Goal: Task Accomplishment & Management: Manage account settings

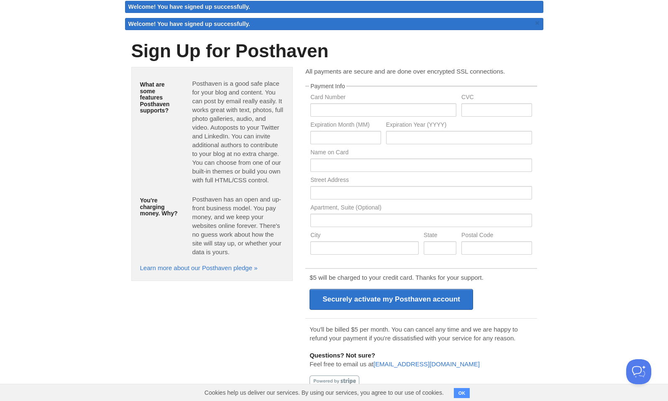
scroll to position [13, 0]
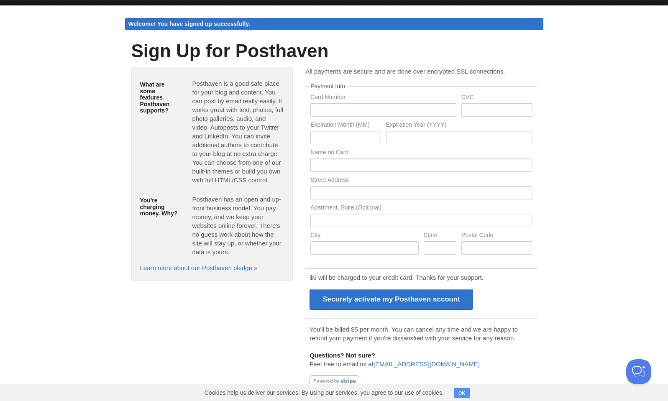
click at [463, 394] on button "OK" at bounding box center [462, 393] width 16 height 10
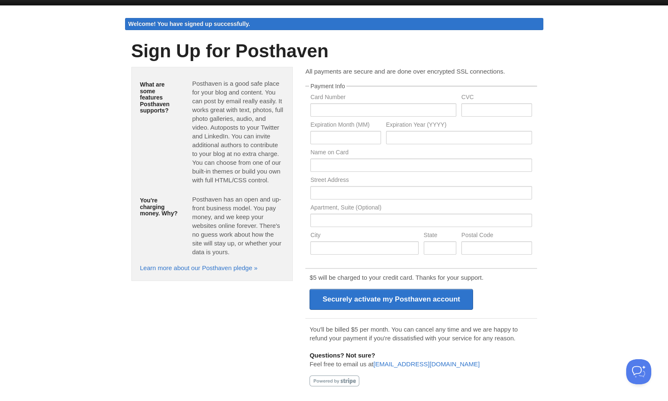
scroll to position [0, 0]
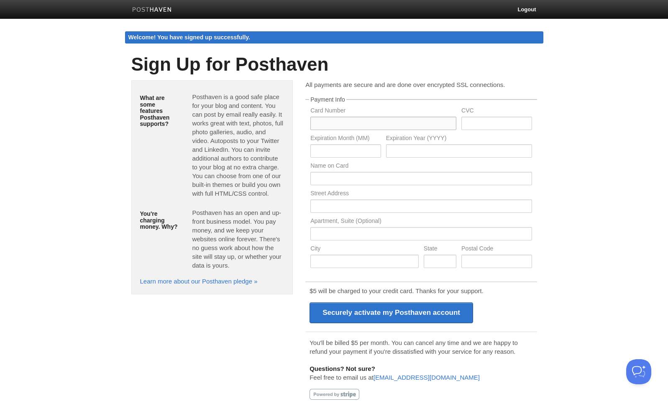
click at [375, 123] on input "text" at bounding box center [383, 123] width 146 height 13
type input "5163660011302109"
click at [498, 123] on input "text" at bounding box center [496, 123] width 70 height 13
type input "002"
click at [351, 154] on input "text" at bounding box center [345, 150] width 70 height 13
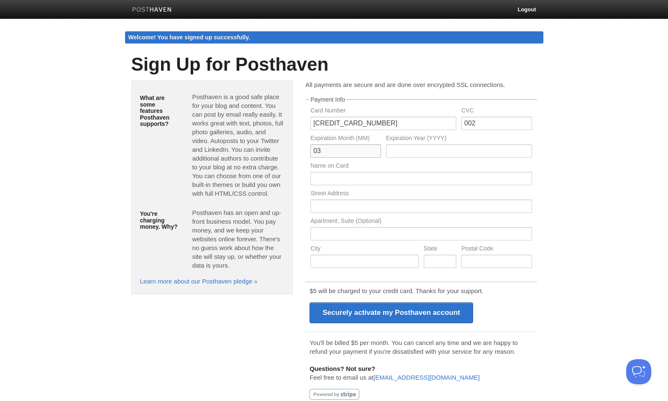
type input "03"
click at [431, 151] on input "text" at bounding box center [459, 150] width 146 height 13
type input "2029"
click at [401, 181] on input "text" at bounding box center [420, 178] width 221 height 13
type input "Jane Arandelovic"
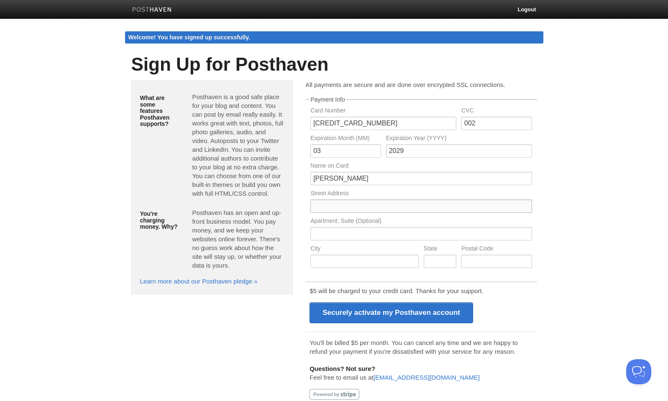
click at [346, 209] on input "text" at bounding box center [420, 205] width 221 height 13
type input "PO Box 718"
click at [341, 265] on input "text" at bounding box center [364, 261] width 108 height 13
type input "Narellan"
click at [449, 263] on input "text" at bounding box center [439, 261] width 33 height 13
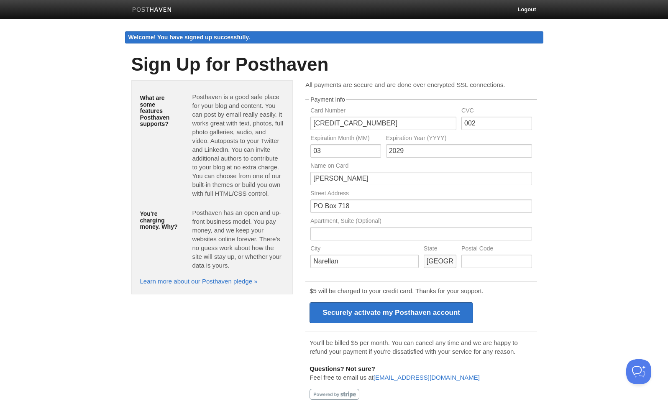
type input "NSW"
click at [499, 258] on input "text" at bounding box center [496, 261] width 70 height 13
type input "2567"
click at [580, 283] on body "Logout Welcome! You have signed up successfully. Welcome! You have signed up su…" at bounding box center [334, 207] width 668 height 414
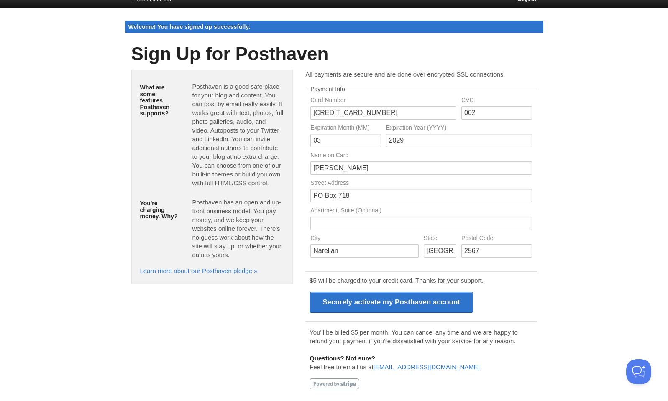
scroll to position [13, 0]
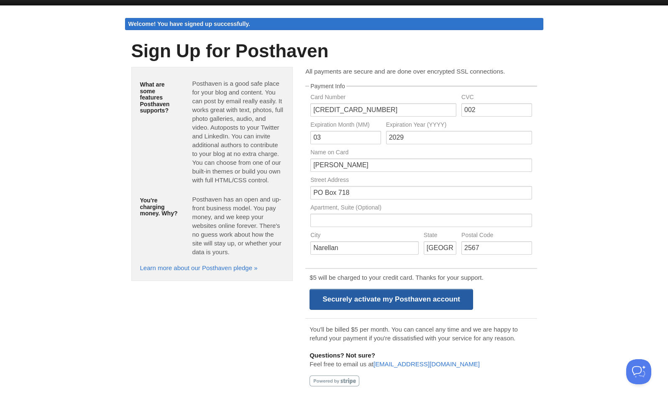
click at [398, 300] on input "Securely activate my Posthaven account" at bounding box center [390, 299] width 163 height 21
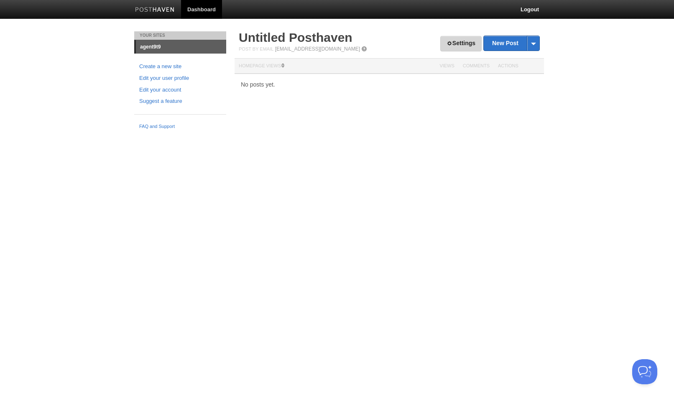
click at [463, 45] on link "Settings" at bounding box center [460, 43] width 41 height 15
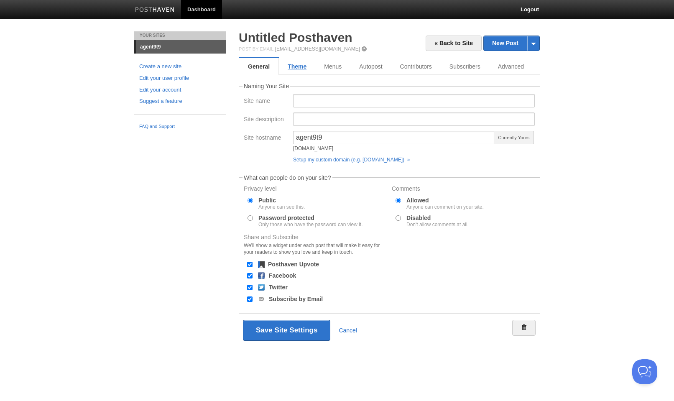
click at [306, 69] on link "Theme" at bounding box center [297, 66] width 36 height 17
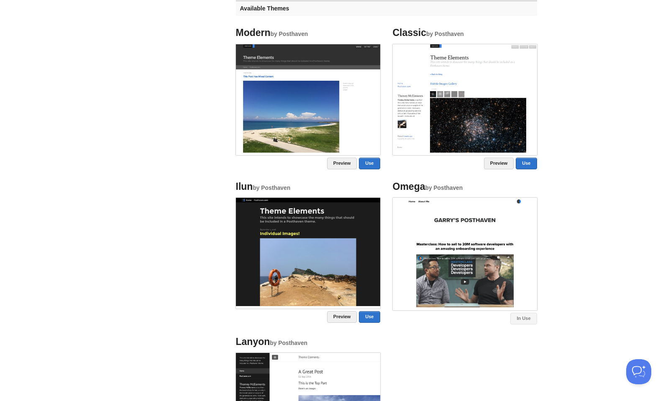
scroll to position [349, 0]
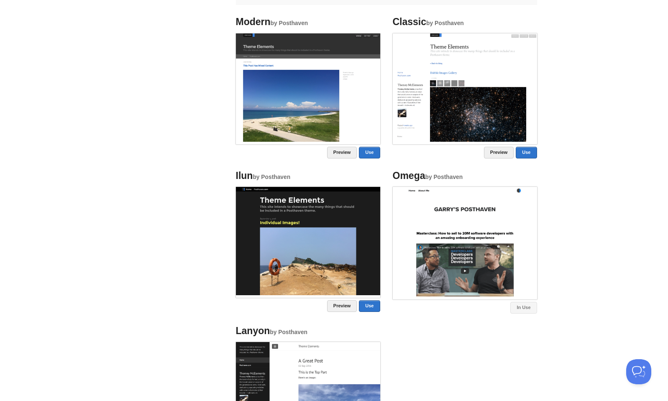
click at [469, 242] on img at bounding box center [465, 242] width 144 height 110
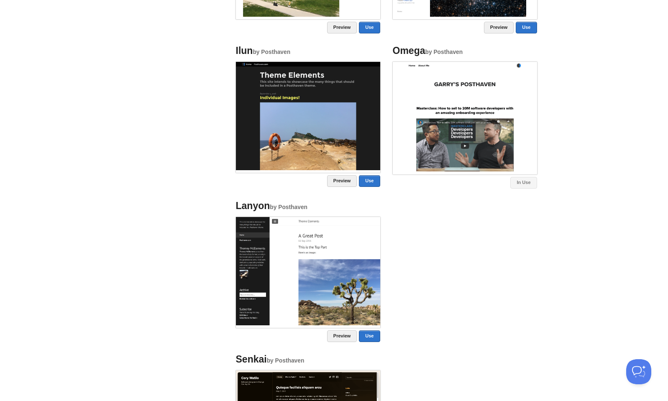
scroll to position [329, 0]
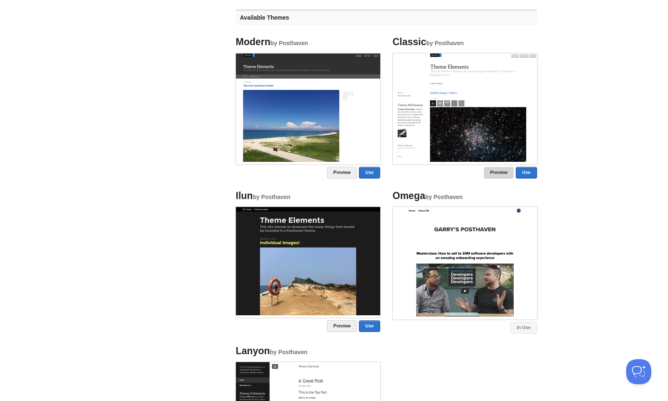
click at [497, 173] on link "Preview" at bounding box center [499, 173] width 30 height 12
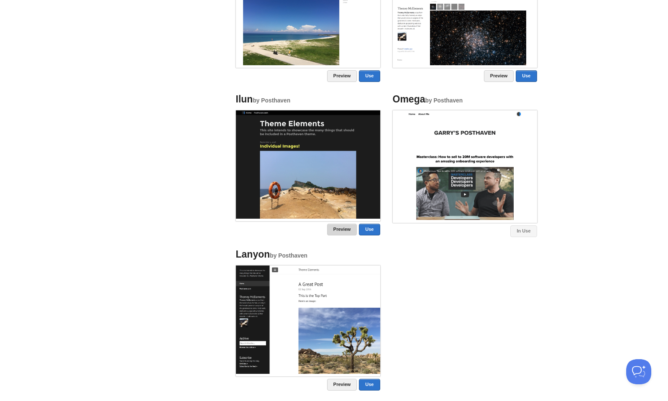
click at [340, 229] on link "Preview" at bounding box center [342, 230] width 30 height 12
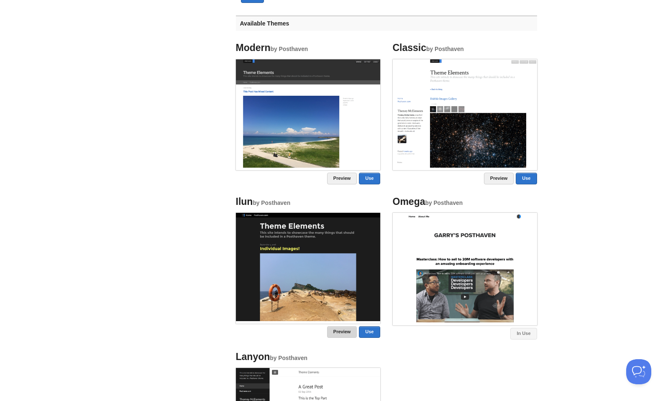
scroll to position [286, 0]
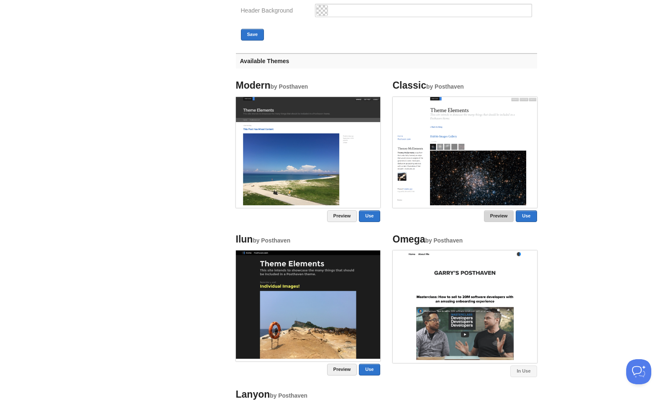
click at [495, 217] on link "Preview" at bounding box center [499, 216] width 30 height 12
click at [336, 214] on link "Preview" at bounding box center [342, 216] width 30 height 12
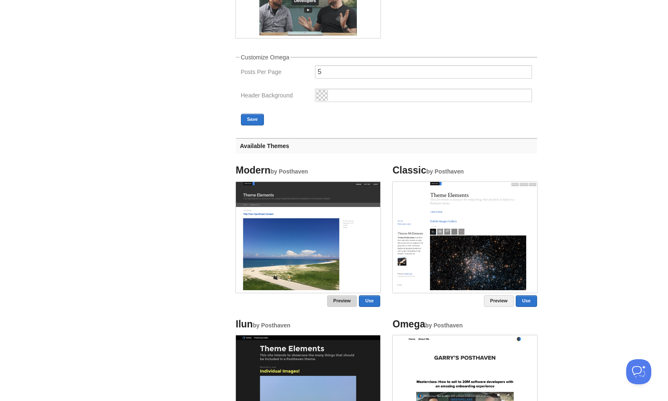
scroll to position [0, 0]
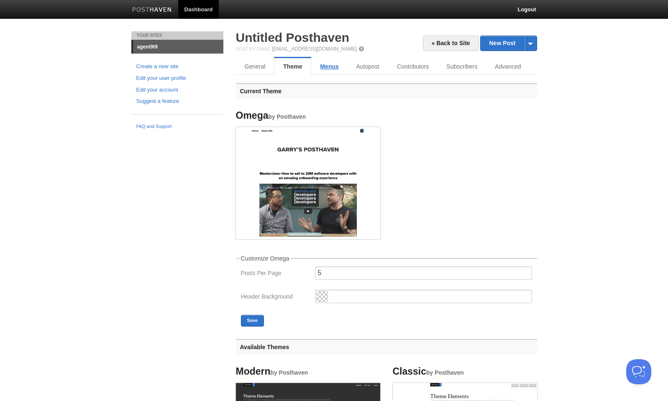
click at [328, 66] on link "Menus" at bounding box center [329, 66] width 36 height 17
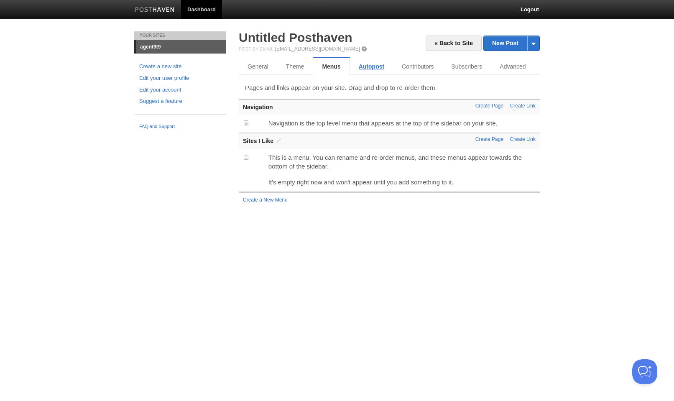
click at [373, 68] on link "Autopost" at bounding box center [371, 66] width 43 height 17
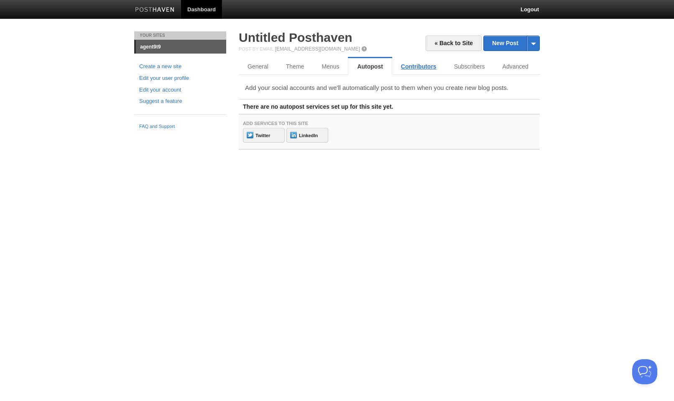
click at [419, 69] on link "Contributors" at bounding box center [418, 66] width 53 height 17
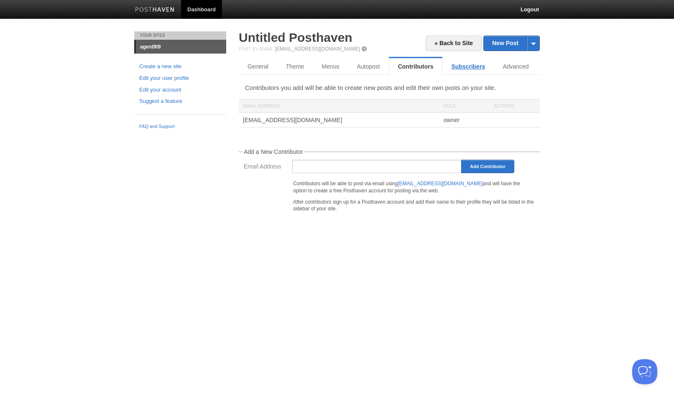
click at [462, 67] on link "Subscribers" at bounding box center [467, 66] width 51 height 17
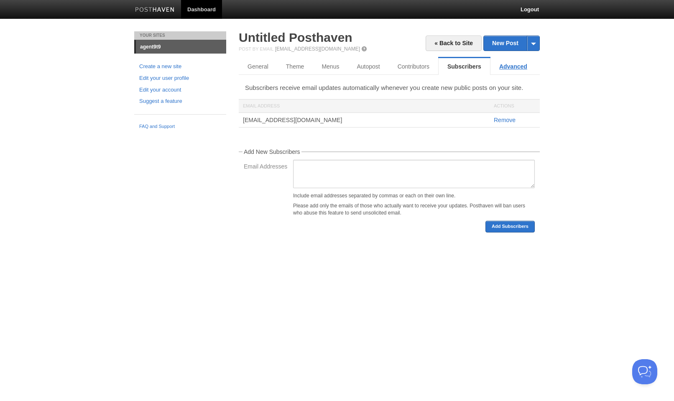
click at [519, 67] on link "Advanced" at bounding box center [513, 66] width 46 height 17
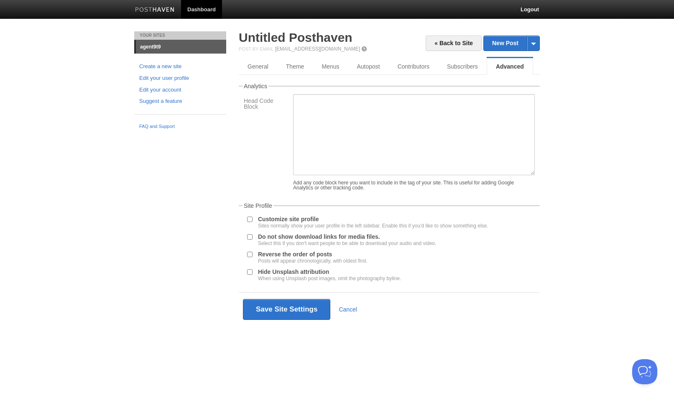
click at [247, 236] on input "Do not show download links for media files. Select this if you don't want peopl…" at bounding box center [249, 236] width 5 height 5
checkbox input "true"
click at [261, 314] on button "Save Site Settings" at bounding box center [286, 309] width 87 height 21
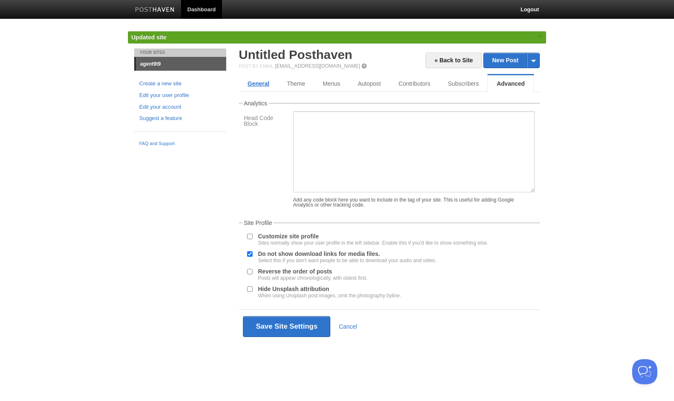
click at [258, 88] on link "General" at bounding box center [258, 83] width 39 height 17
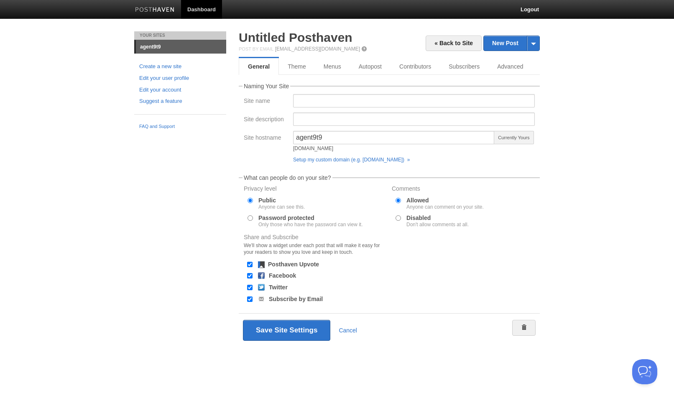
click at [253, 218] on div at bounding box center [249, 218] width 9 height 8
click at [250, 218] on input "Password protected Only those who have the password can view it." at bounding box center [249, 217] width 5 height 5
radio input "true"
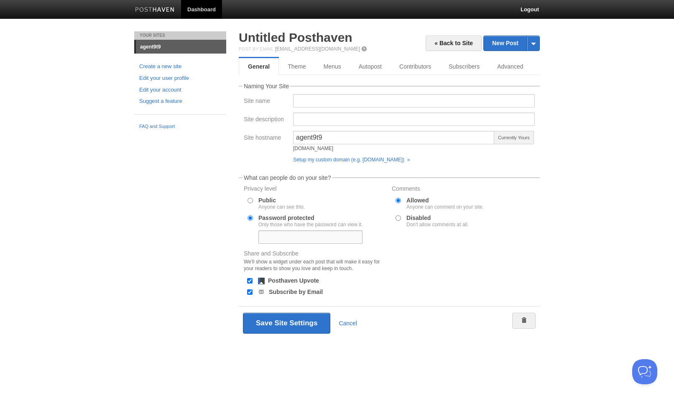
click at [318, 242] on input "text" at bounding box center [310, 236] width 104 height 13
type input "teddy"
click at [399, 219] on input "Disabled Don't allow comments at all." at bounding box center [397, 217] width 5 height 5
radio input "true"
click at [288, 328] on button "Save Site Settings" at bounding box center [286, 323] width 87 height 21
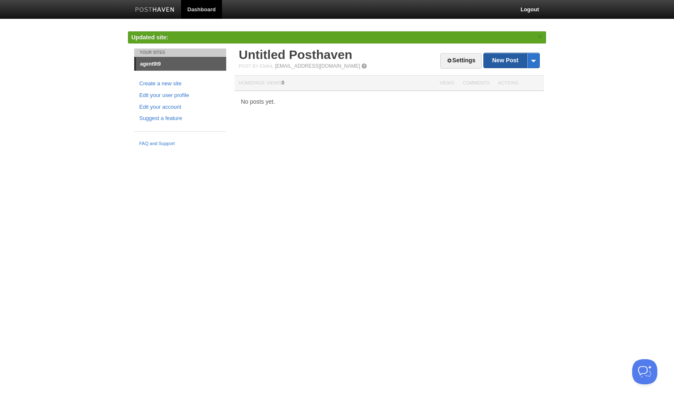
click at [498, 63] on link "New Post" at bounding box center [512, 60] width 56 height 15
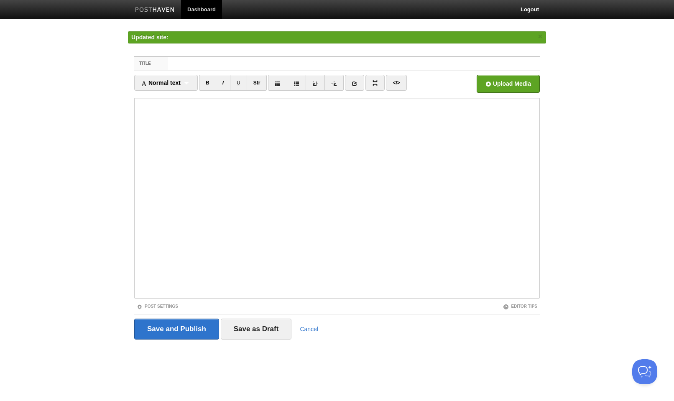
click at [234, 68] on input "Title" at bounding box center [354, 63] width 372 height 13
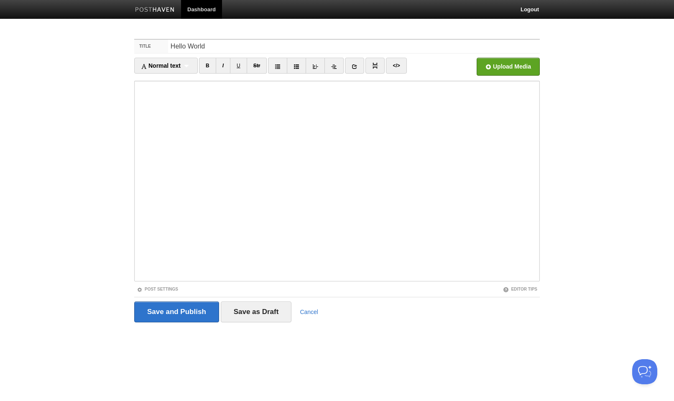
type input "Hello World"
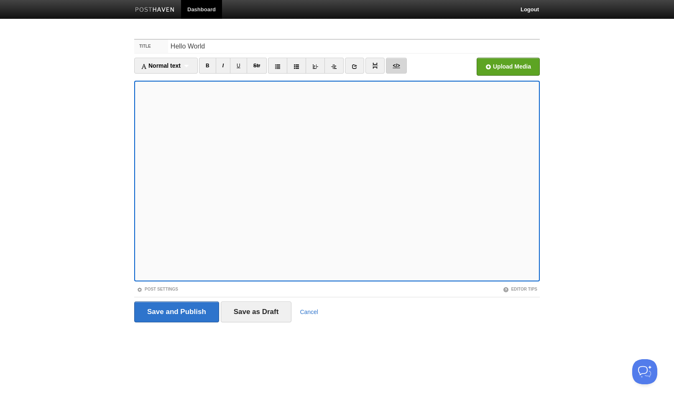
click at [393, 66] on link "</>" at bounding box center [396, 66] width 20 height 16
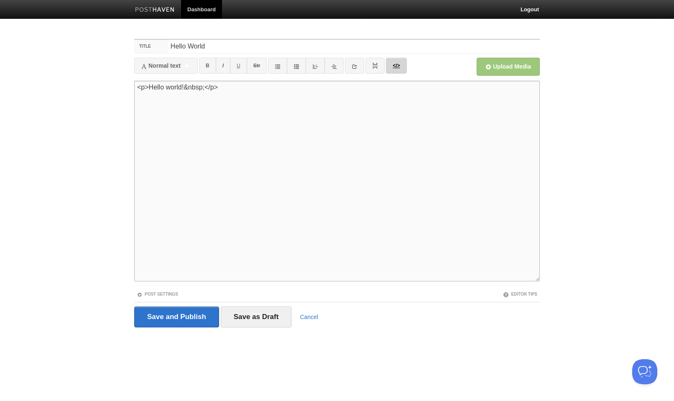
click at [393, 66] on link "</>" at bounding box center [396, 66] width 20 height 16
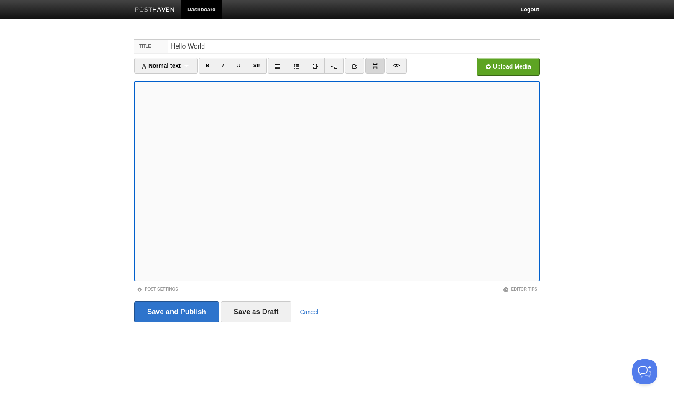
click at [375, 61] on link at bounding box center [374, 66] width 19 height 16
click at [490, 66] on input "Open in a new window" at bounding box center [255, 69] width 633 height 43
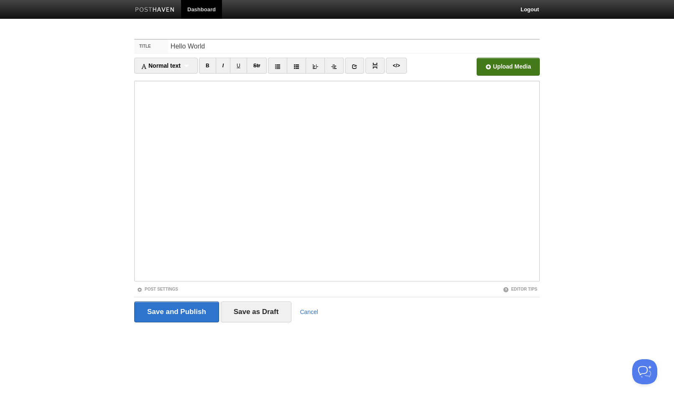
click at [488, 64] on input "Open in a new window" at bounding box center [255, 69] width 633 height 43
click at [156, 288] on link "Post Settings" at bounding box center [157, 289] width 41 height 5
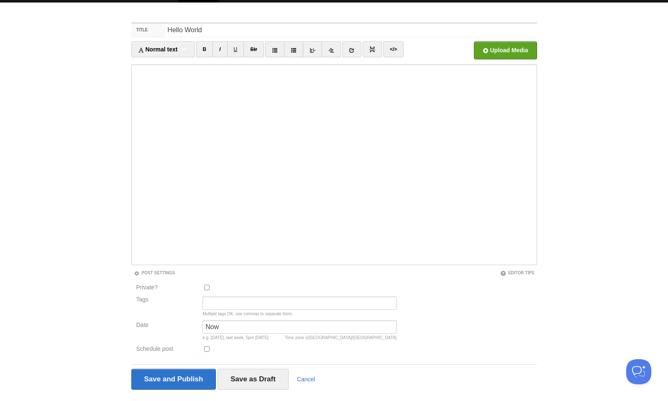
scroll to position [36, 0]
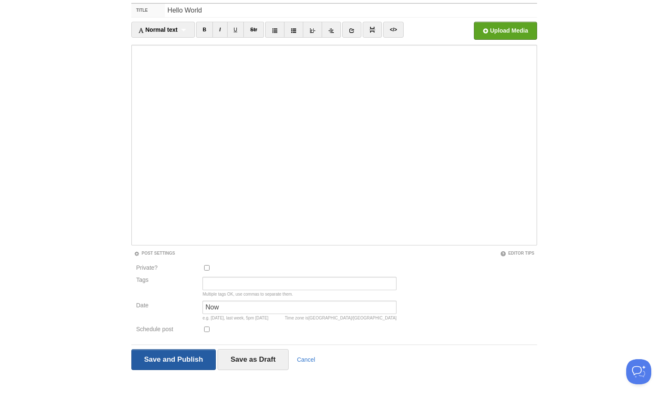
click at [173, 362] on input "Save and Publish" at bounding box center [173, 359] width 85 height 21
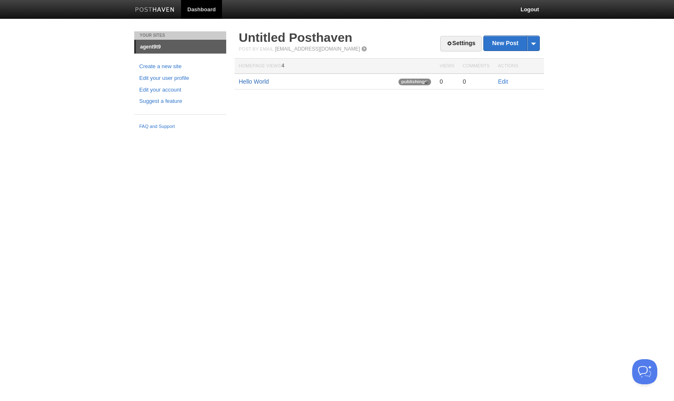
click at [253, 80] on link "Hello World" at bounding box center [254, 81] width 30 height 7
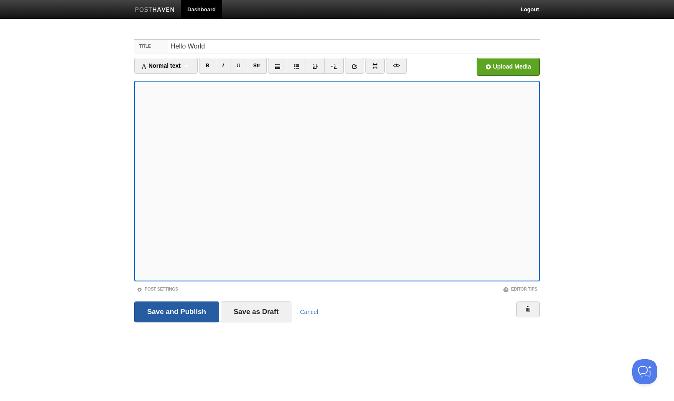
click at [163, 308] on input "Save and Publish" at bounding box center [176, 311] width 85 height 21
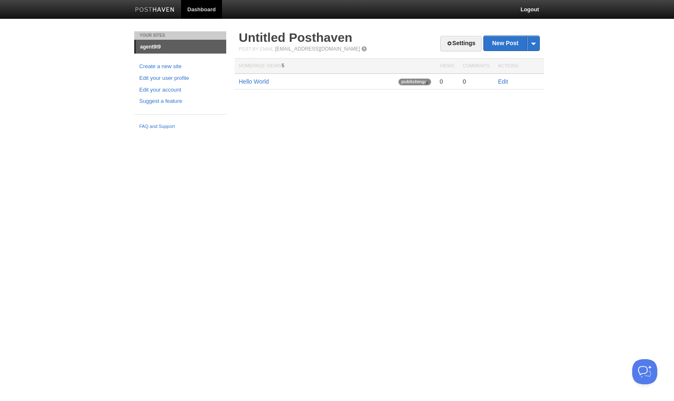
click at [164, 5] on link at bounding box center [155, 10] width 52 height 19
click at [454, 41] on link "Settings" at bounding box center [460, 43] width 41 height 15
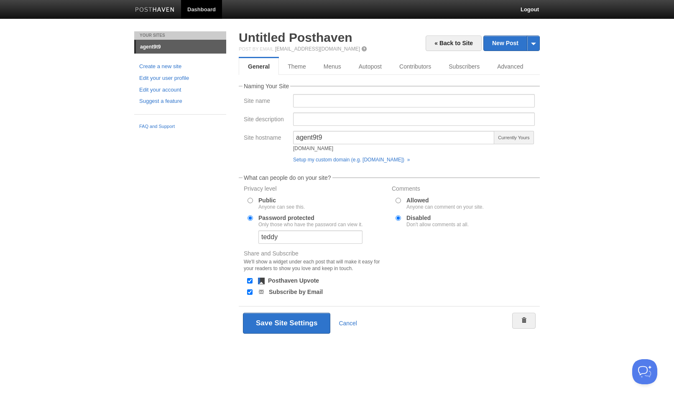
click at [153, 9] on img at bounding box center [155, 10] width 40 height 6
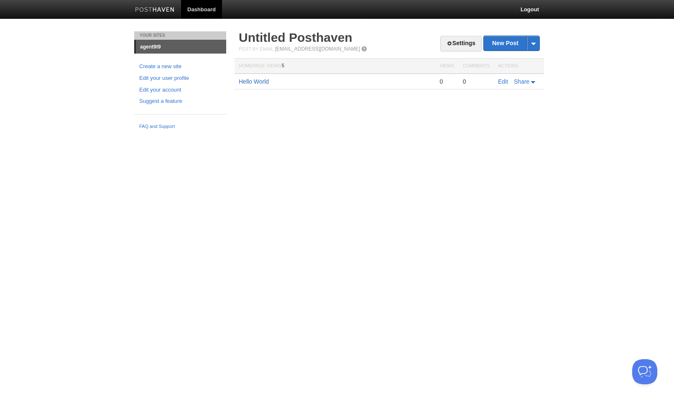
click at [255, 81] on link "Hello World" at bounding box center [254, 81] width 30 height 7
click at [154, 7] on img at bounding box center [155, 10] width 40 height 6
click at [252, 83] on link "Hello World" at bounding box center [254, 81] width 30 height 7
click at [451, 42] on link "Settings" at bounding box center [460, 43] width 41 height 15
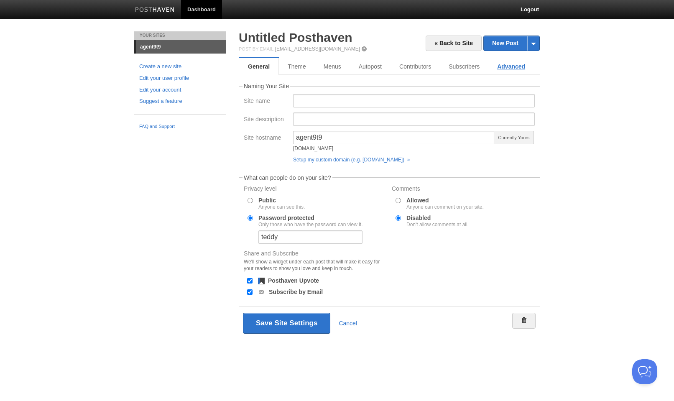
click at [506, 68] on link "Advanced" at bounding box center [511, 66] width 46 height 17
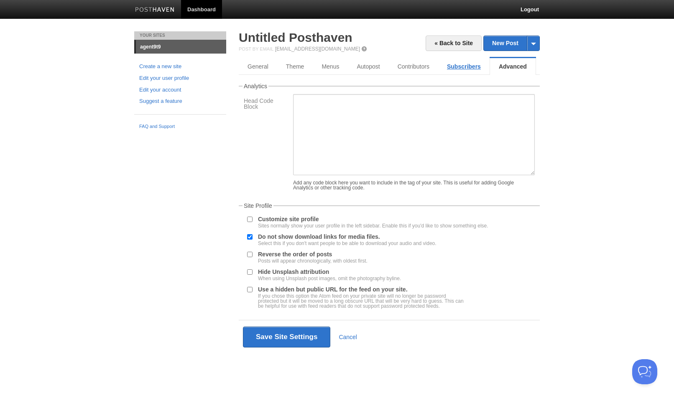
click at [471, 64] on link "Subscribers" at bounding box center [463, 66] width 51 height 17
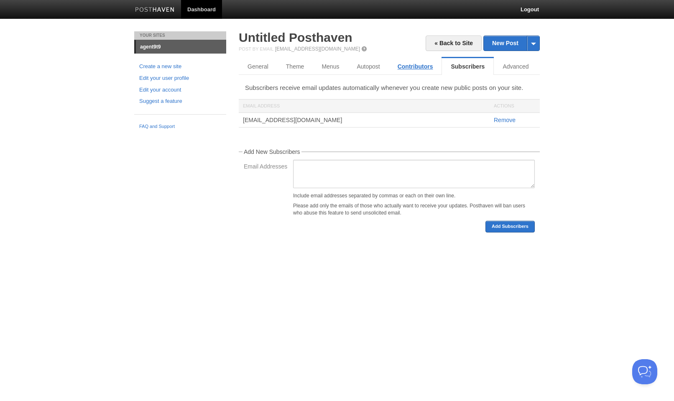
click at [413, 70] on link "Contributors" at bounding box center [415, 66] width 53 height 17
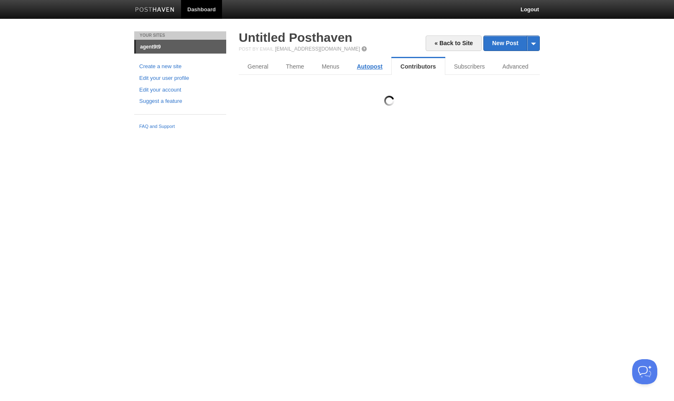
click at [368, 67] on link "Autopost" at bounding box center [369, 66] width 43 height 17
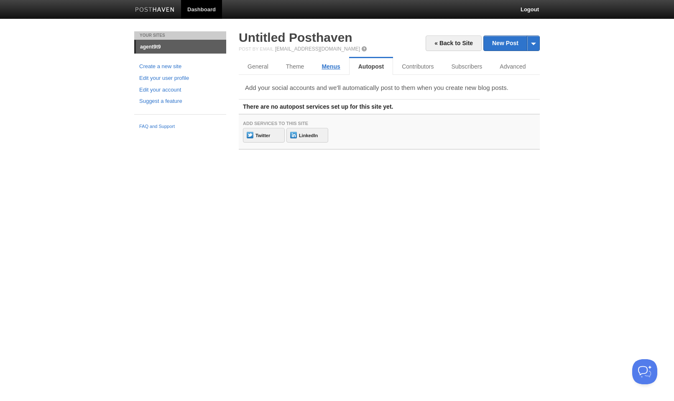
click at [331, 68] on link "Menus" at bounding box center [331, 66] width 36 height 17
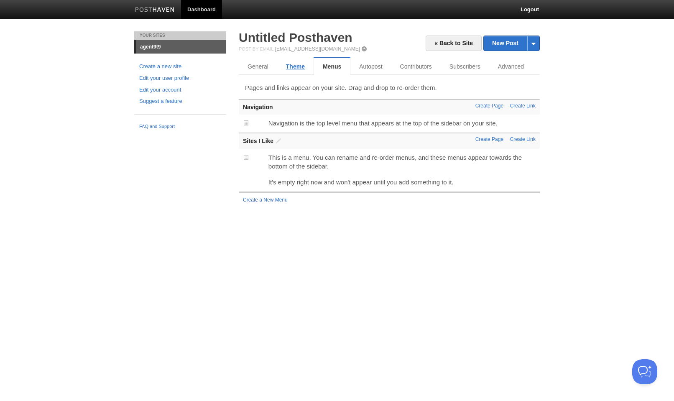
click at [303, 66] on link "Theme" at bounding box center [295, 66] width 36 height 17
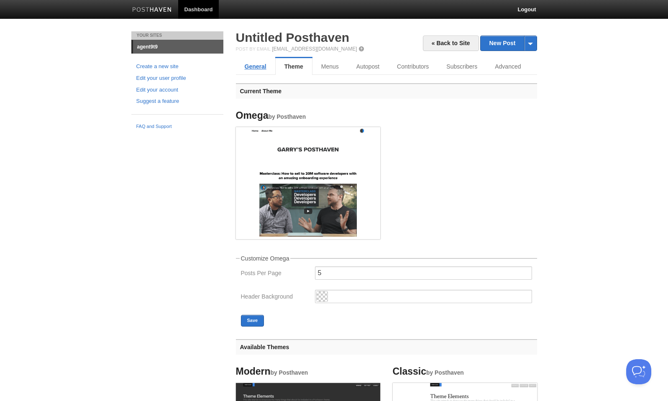
click at [250, 67] on link "General" at bounding box center [255, 66] width 39 height 17
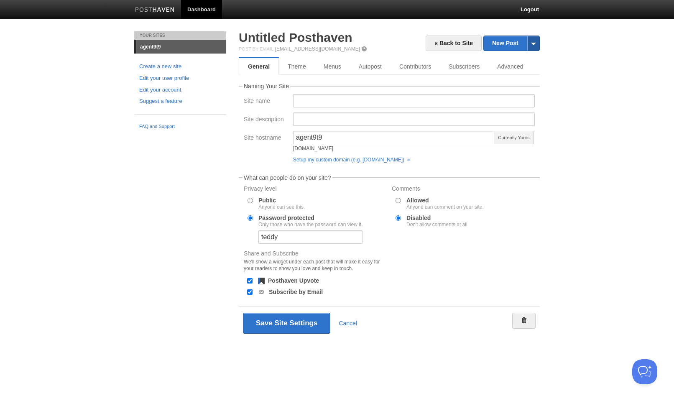
click at [534, 43] on span at bounding box center [533, 43] width 13 height 15
click at [589, 36] on body "Dashboard Logout Your Sites agent9t9 Create a new site Edit your user profile E…" at bounding box center [337, 182] width 674 height 365
click at [428, 43] on link "« Back to Site" at bounding box center [454, 43] width 56 height 15
click at [446, 44] on link "« Back to Site" at bounding box center [454, 43] width 56 height 15
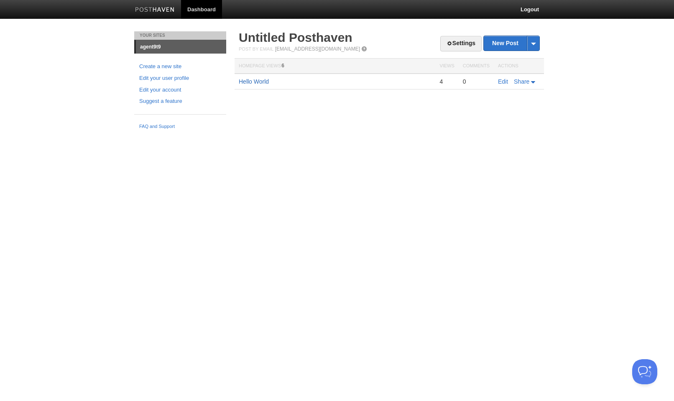
click at [258, 80] on link "Hello World" at bounding box center [254, 81] width 30 height 7
click at [459, 38] on link "Settings" at bounding box center [460, 43] width 41 height 15
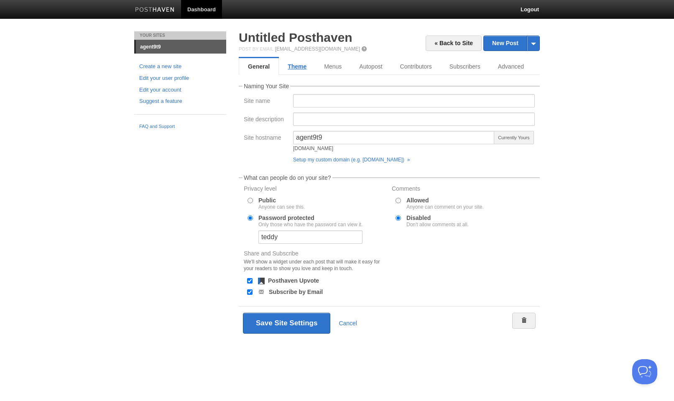
click at [292, 67] on link "Theme" at bounding box center [297, 66] width 36 height 17
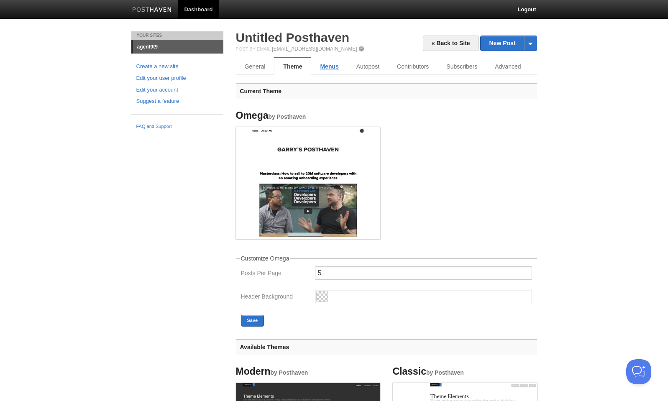
click at [327, 69] on link "Menus" at bounding box center [329, 66] width 36 height 17
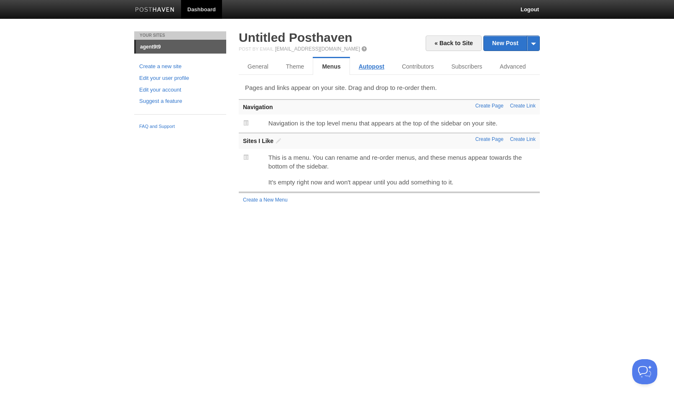
click at [365, 67] on link "Autopost" at bounding box center [371, 66] width 43 height 17
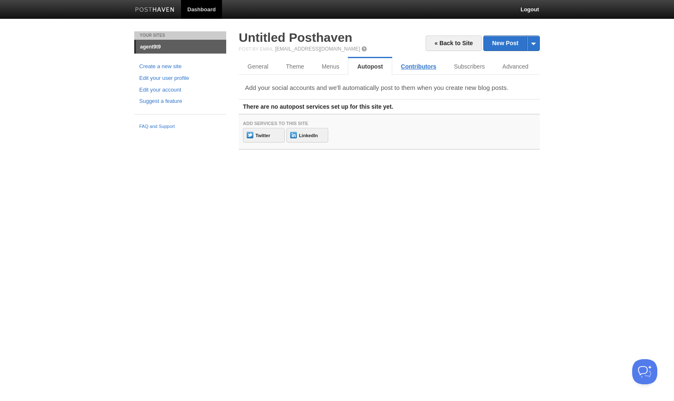
click at [424, 68] on link "Contributors" at bounding box center [418, 66] width 53 height 17
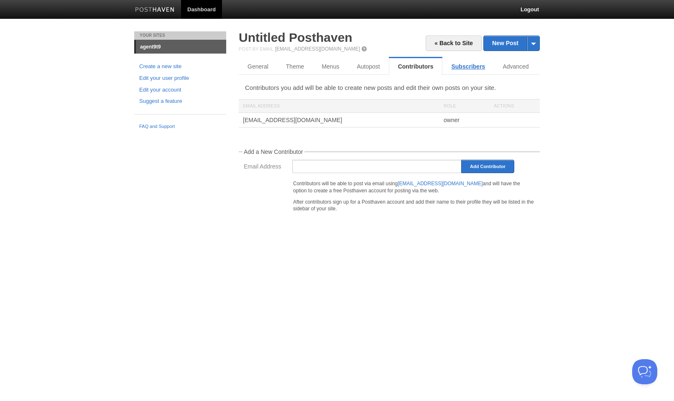
click at [467, 69] on link "Subscribers" at bounding box center [467, 66] width 51 height 17
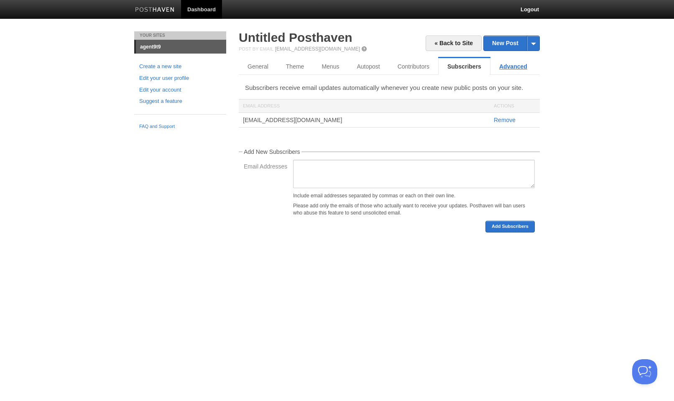
click at [506, 69] on link "Advanced" at bounding box center [513, 66] width 46 height 17
